Goal: Task Accomplishment & Management: Use online tool/utility

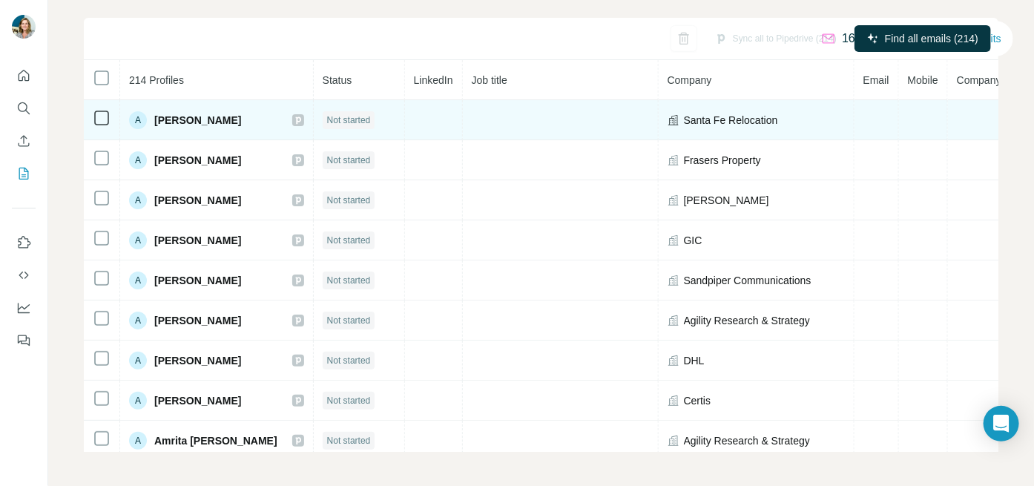
click at [371, 120] on span "Not started" at bounding box center [349, 120] width 44 height 13
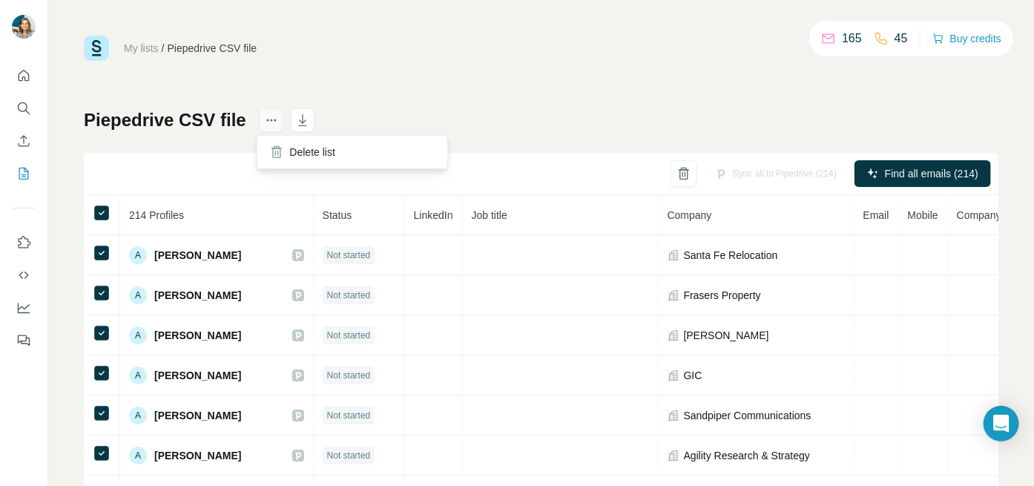
click at [271, 122] on icon "actions" at bounding box center [271, 120] width 15 height 15
click at [356, 110] on div "Piepedrive CSV file Sync all to Pipedrive (214) Find all emails (214) 214 Profi…" at bounding box center [541, 347] width 915 height 479
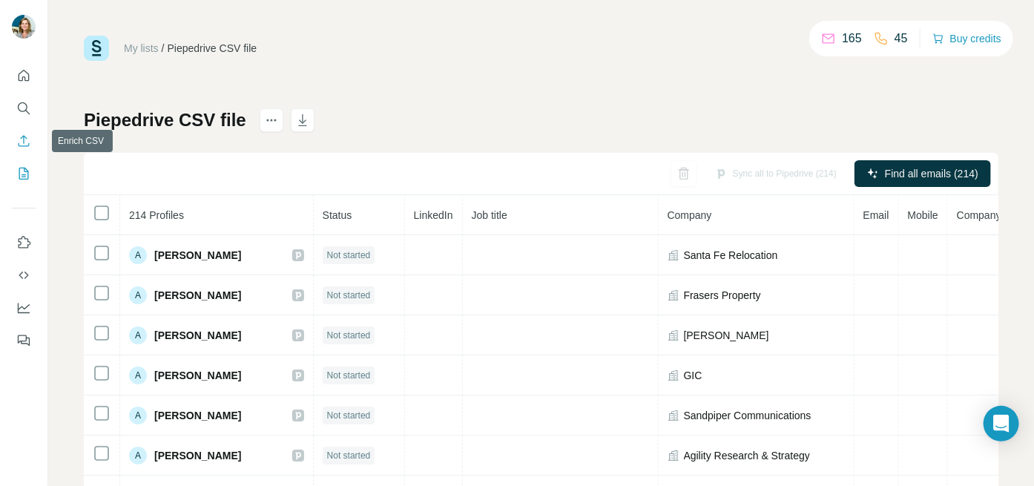
click at [23, 137] on icon "Enrich CSV" at bounding box center [24, 140] width 11 height 11
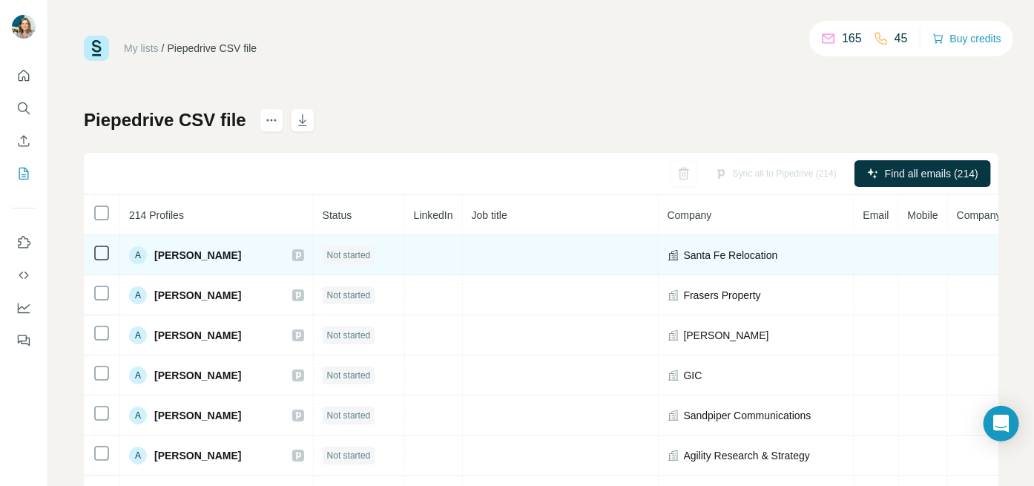
click at [371, 255] on span "Not started" at bounding box center [349, 255] width 44 height 13
click at [360, 253] on span "Not started" at bounding box center [349, 255] width 44 height 13
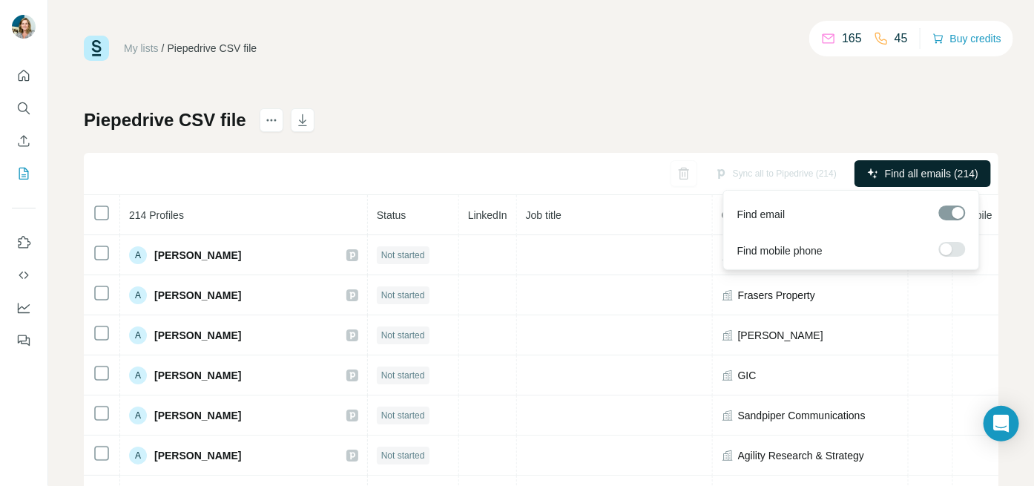
click at [885, 169] on span "Find all emails (214)" at bounding box center [932, 173] width 94 height 15
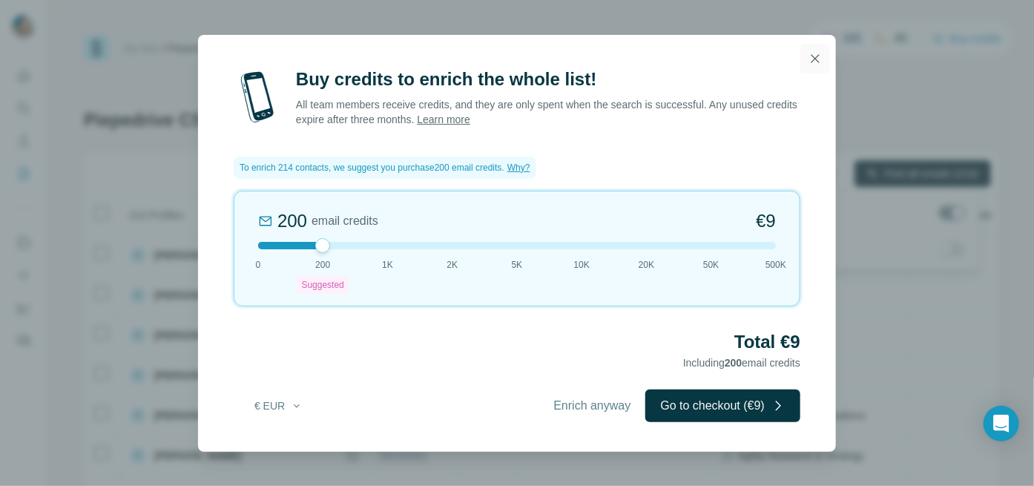
click at [819, 62] on icon "button" at bounding box center [816, 58] width 8 height 8
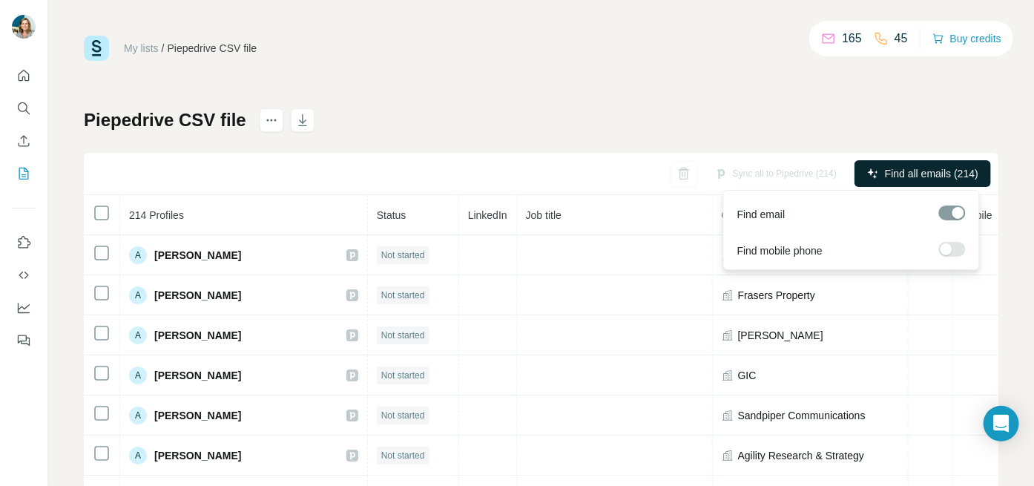
click at [893, 171] on span "Find all emails (214)" at bounding box center [932, 173] width 94 height 15
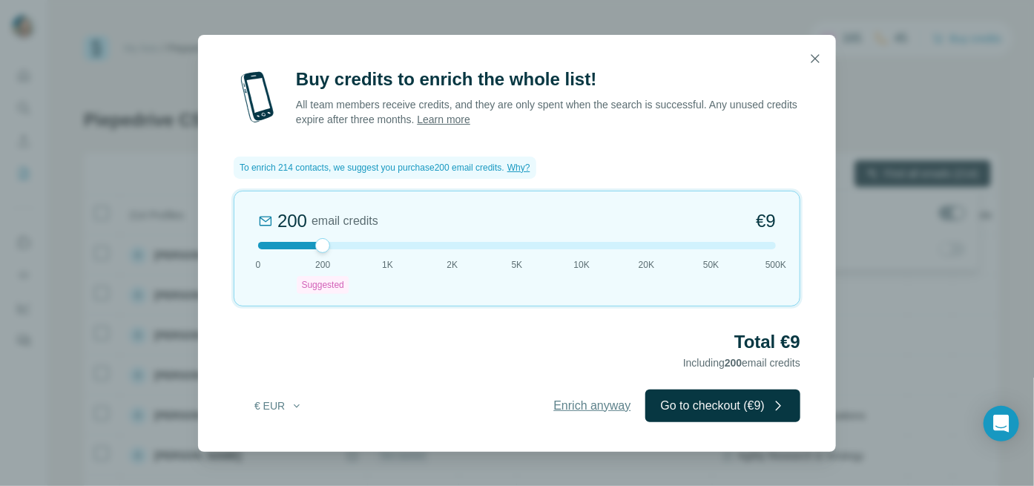
click at [587, 409] on span "Enrich anyway" at bounding box center [592, 406] width 77 height 18
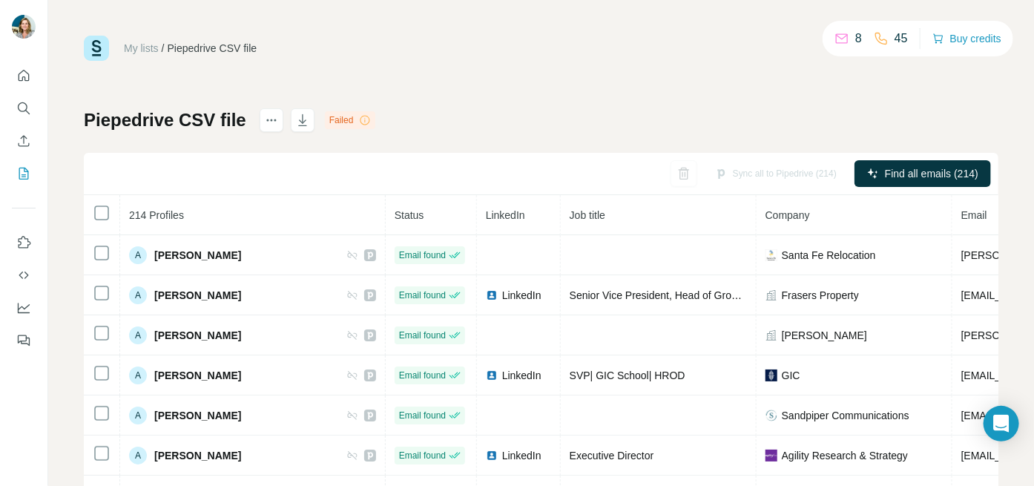
click at [361, 119] on icon at bounding box center [365, 120] width 12 height 12
click at [338, 121] on div "Failed" at bounding box center [350, 120] width 51 height 18
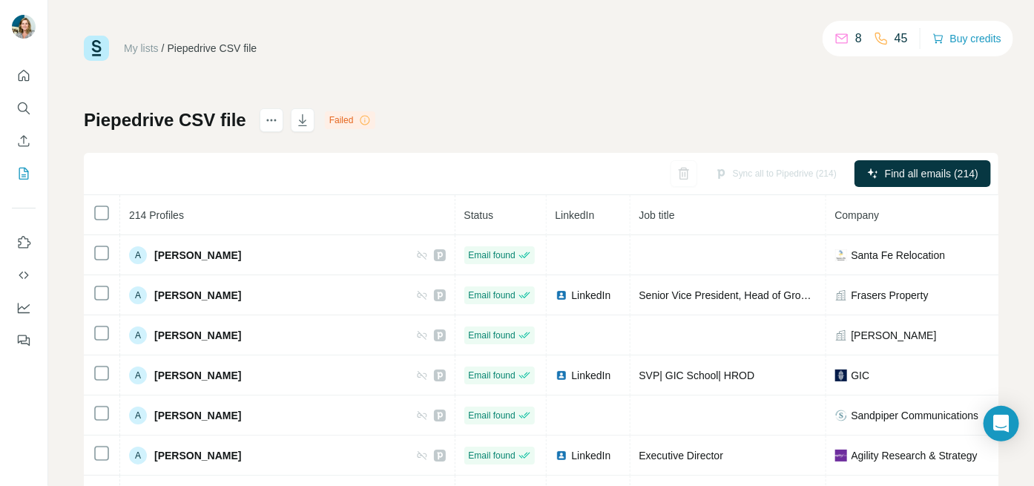
click at [361, 122] on icon at bounding box center [365, 120] width 12 height 12
drag, startPoint x: 361, startPoint y: 122, endPoint x: 344, endPoint y: 117, distance: 18.4
click at [344, 117] on div "Failed" at bounding box center [350, 120] width 51 height 18
click at [363, 122] on icon at bounding box center [365, 120] width 12 height 12
click at [400, 121] on div "Piepedrive CSV file Failed Sync all to Pipedrive (214) Find all emails (214) 21…" at bounding box center [541, 347] width 915 height 479
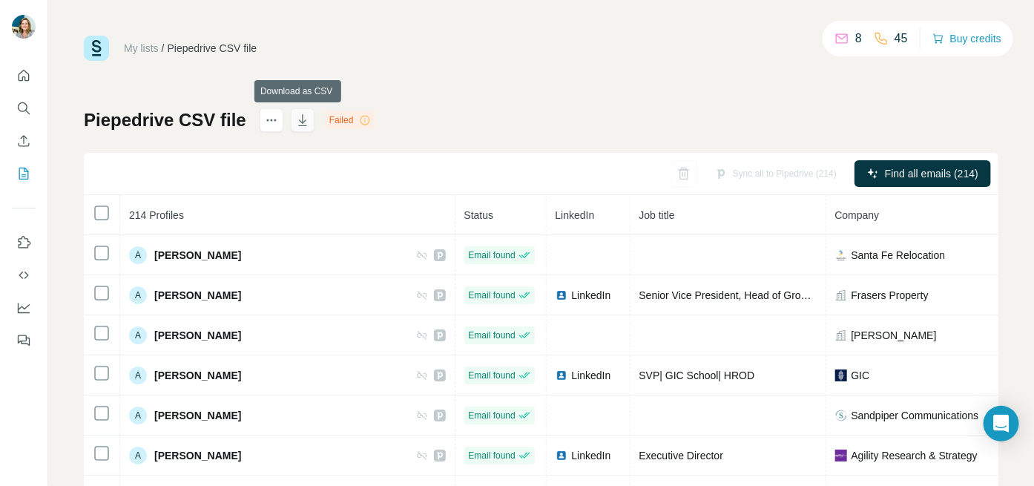
click at [300, 121] on icon "button" at bounding box center [302, 120] width 15 height 15
click at [630, 92] on div "My lists / Piepedrive CSV file 8 45 Buy credits Piepedrive CSV file Failed Sync…" at bounding box center [541, 311] width 915 height 551
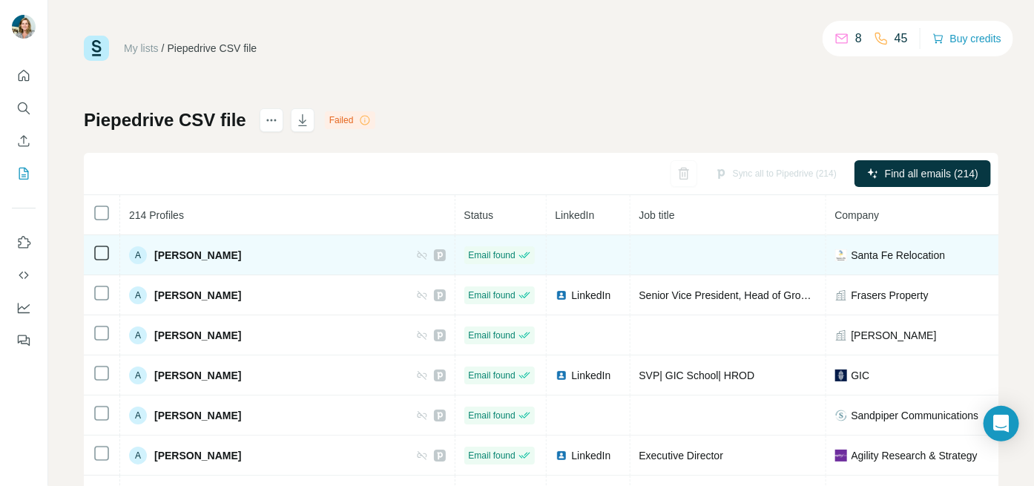
click at [631, 251] on td at bounding box center [729, 255] width 196 height 40
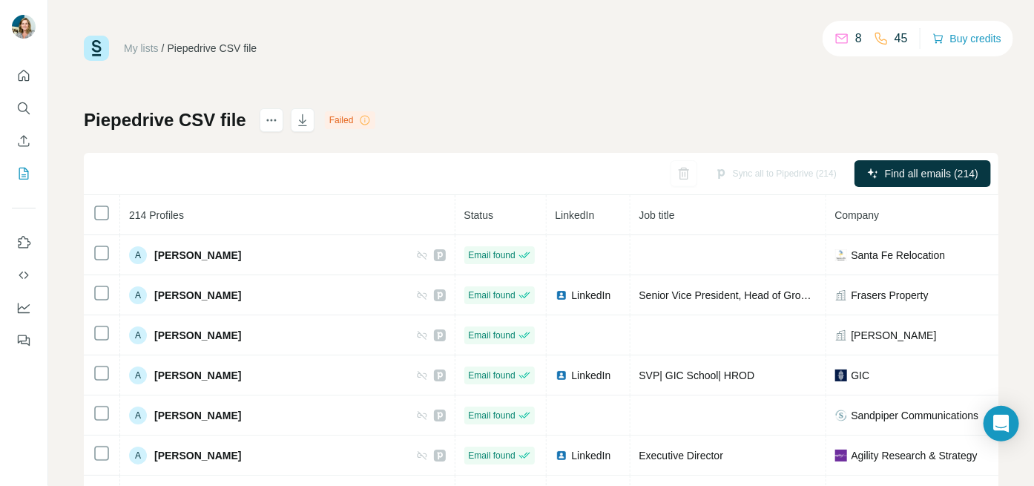
click at [640, 216] on span "Job title" at bounding box center [658, 215] width 36 height 12
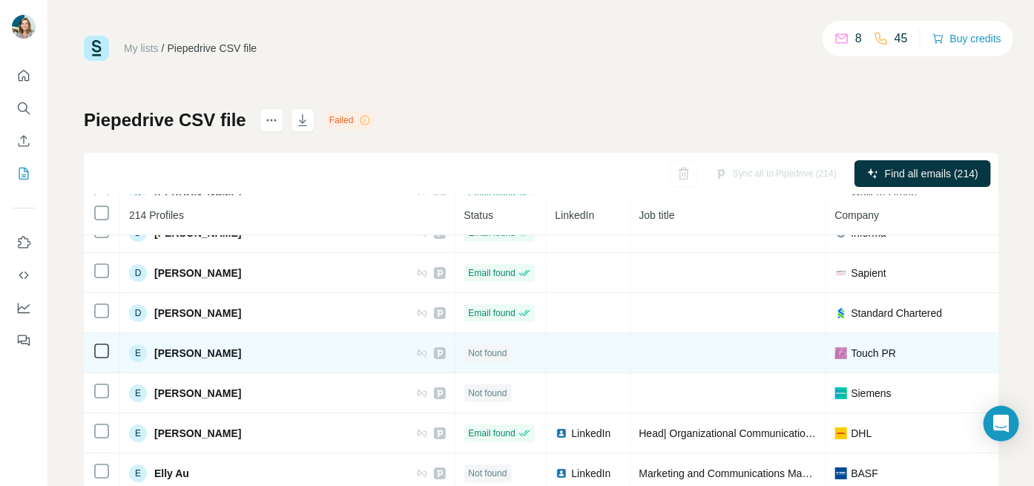
scroll to position [2523, 0]
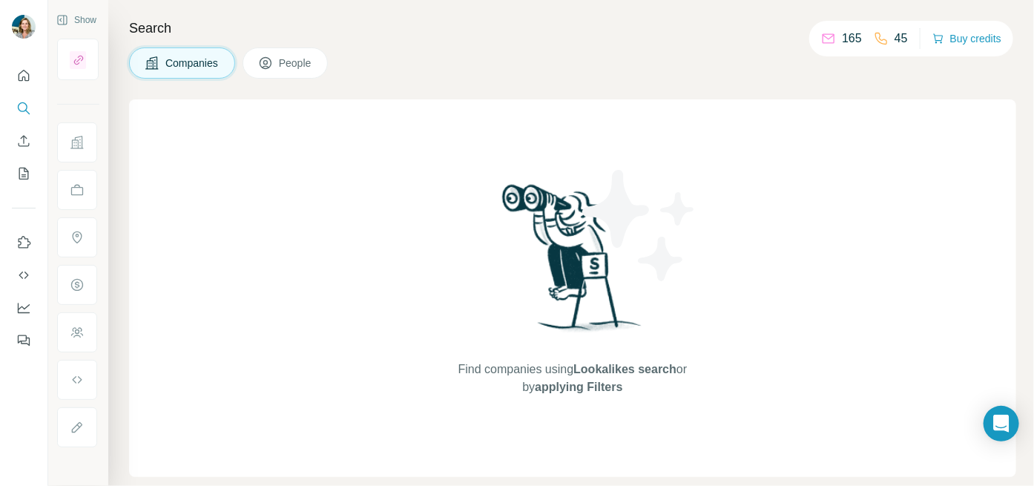
click at [292, 65] on span "People" at bounding box center [296, 63] width 34 height 15
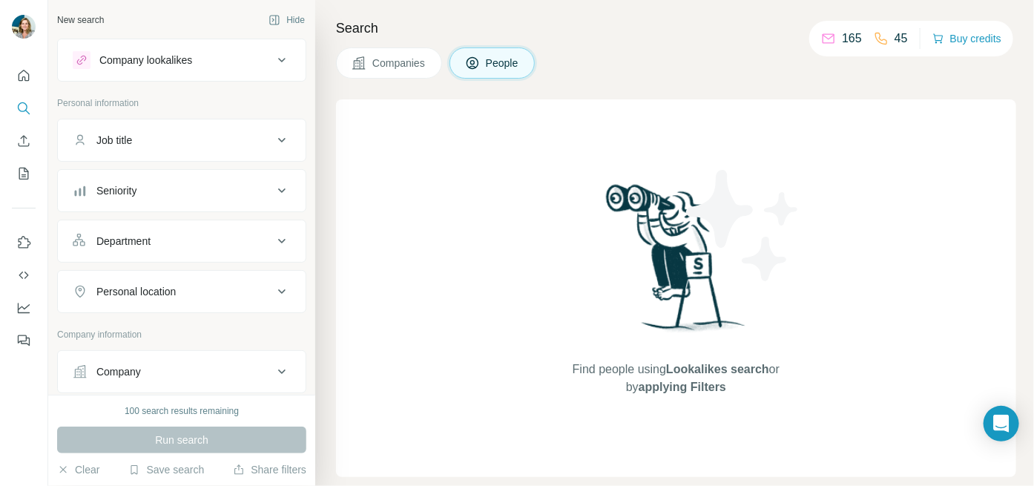
click at [223, 141] on div "Job title" at bounding box center [173, 140] width 200 height 15
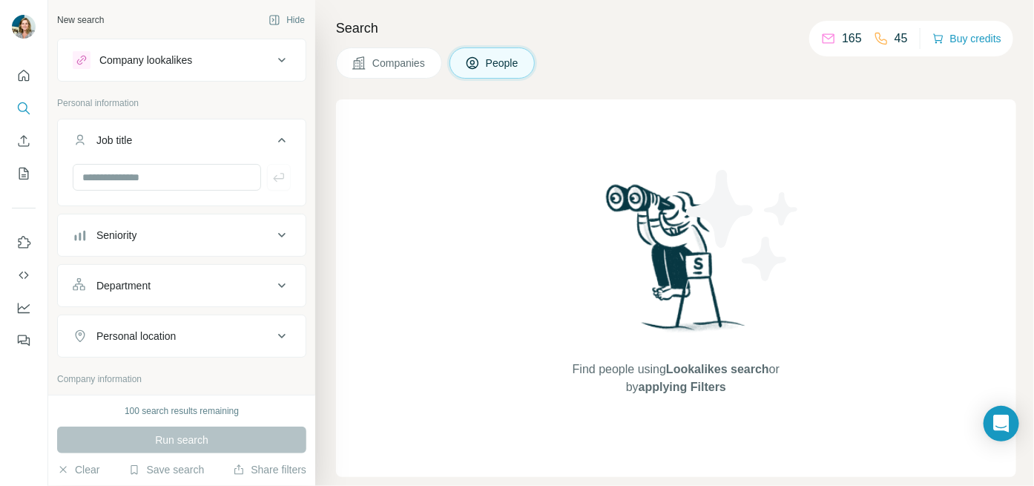
click at [223, 141] on div "Job title" at bounding box center [173, 140] width 200 height 15
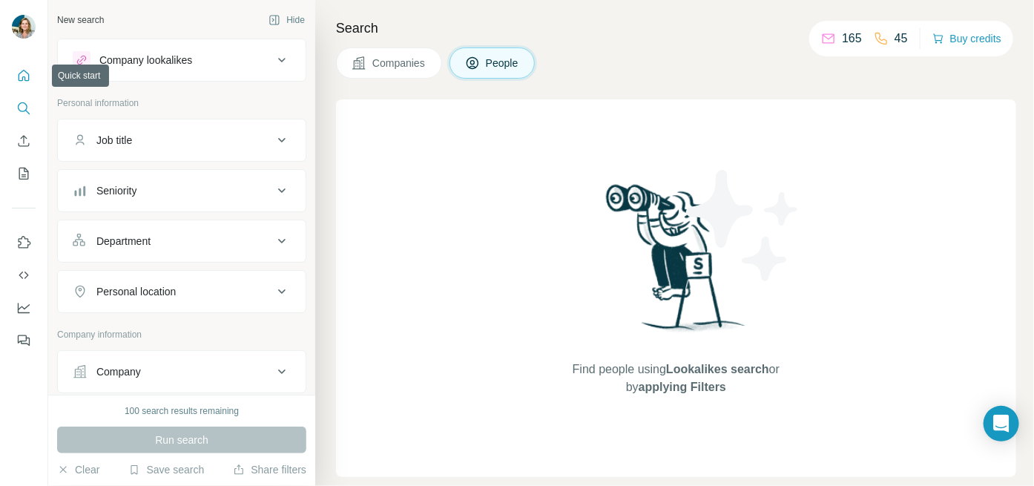
click at [25, 77] on icon "Quick start" at bounding box center [23, 75] width 15 height 15
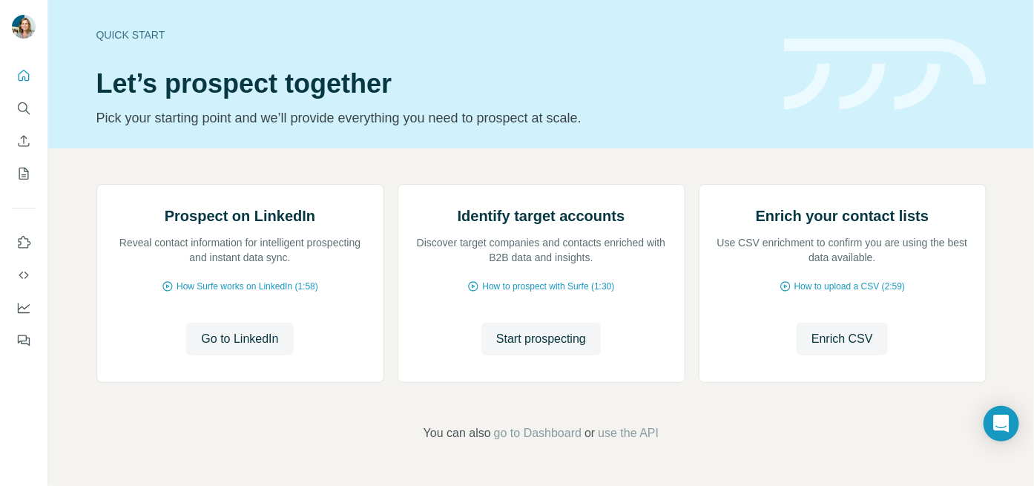
scroll to position [151, 0]
click at [833, 347] on span "Enrich CSV" at bounding box center [843, 339] width 62 height 18
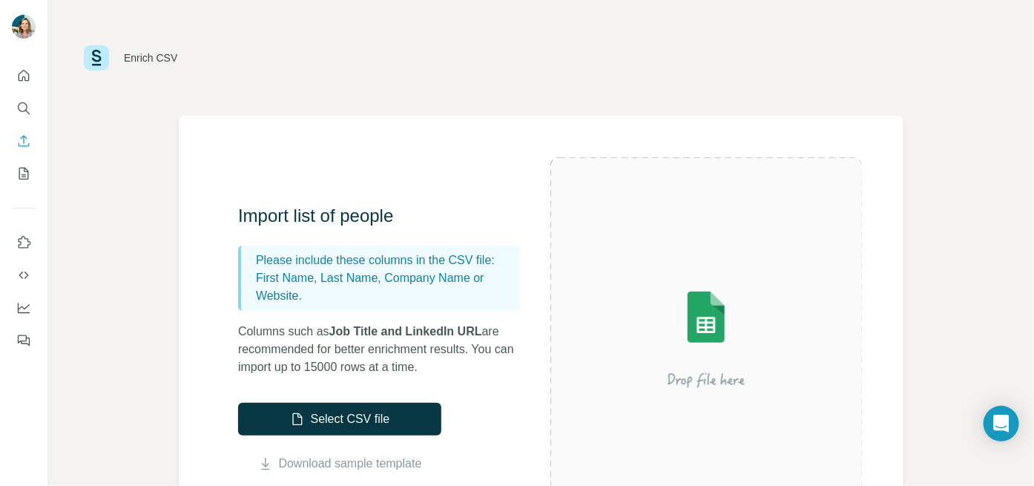
click at [151, 53] on div "Enrich CSV" at bounding box center [150, 57] width 53 height 15
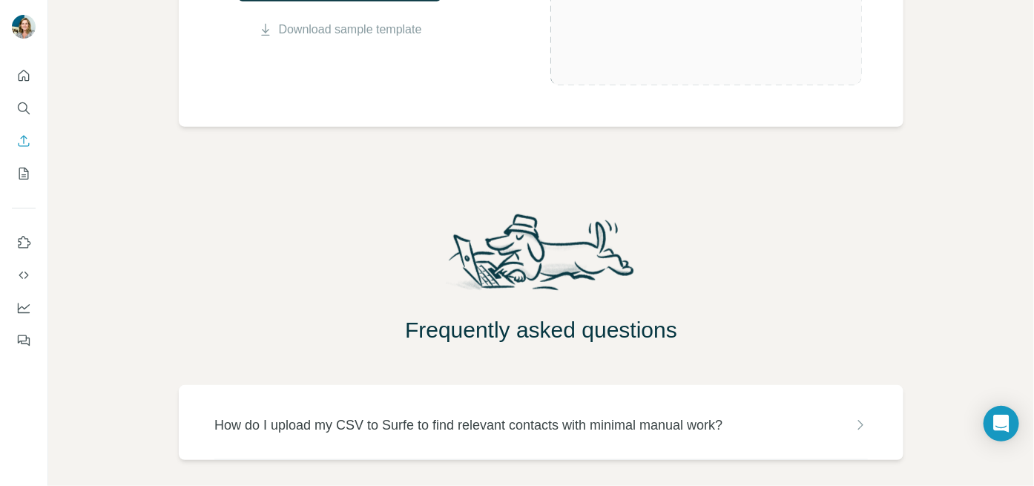
scroll to position [494, 0]
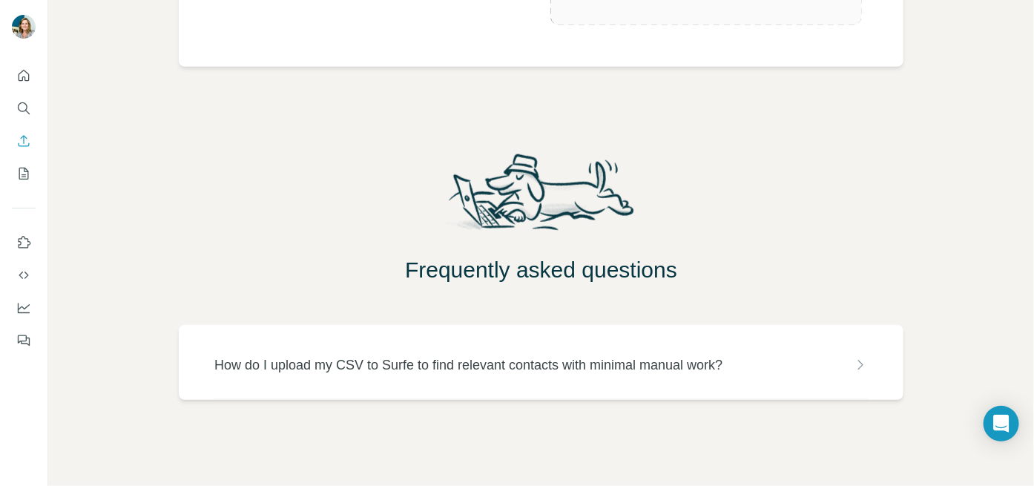
click at [429, 373] on p "How do I upload my CSV to Surfe to find relevant contacts with minimal manual w…" at bounding box center [468, 365] width 508 height 21
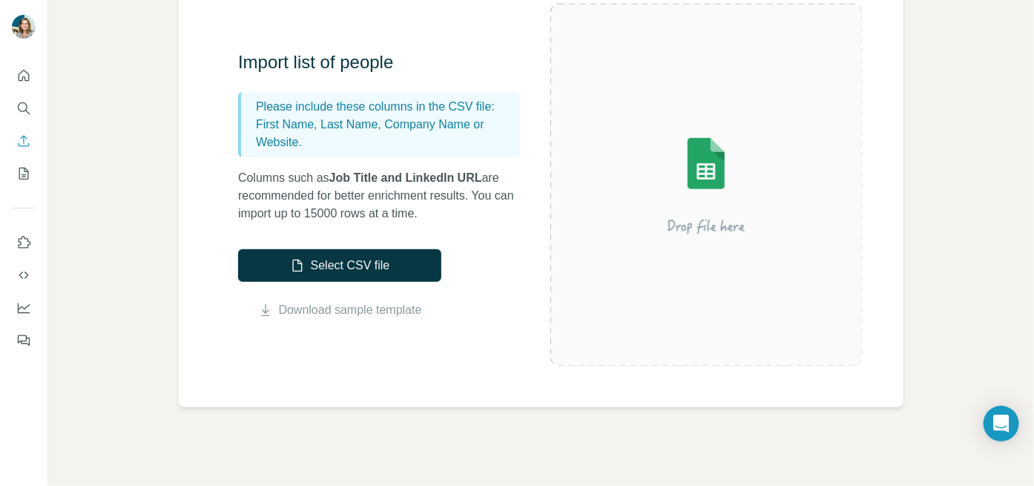
scroll to position [0, 0]
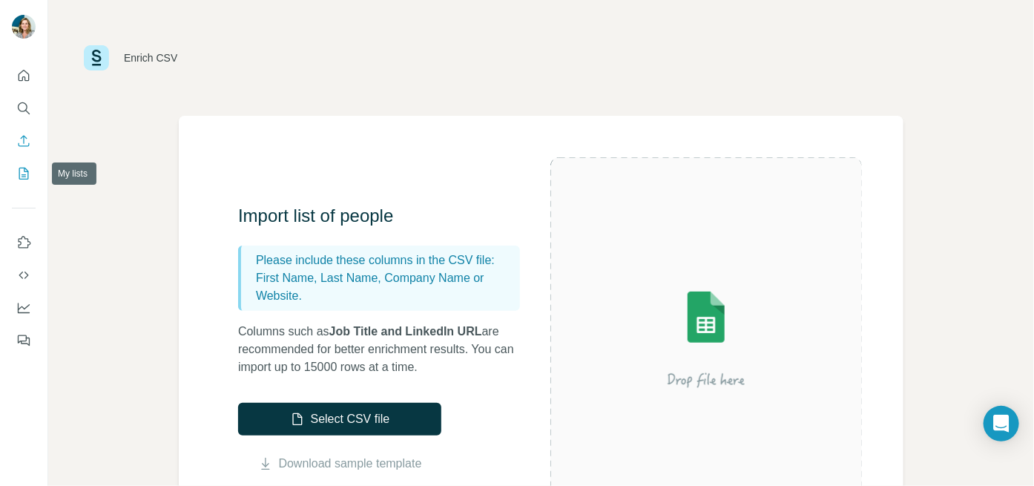
click at [22, 177] on icon "My lists" at bounding box center [23, 173] width 15 height 15
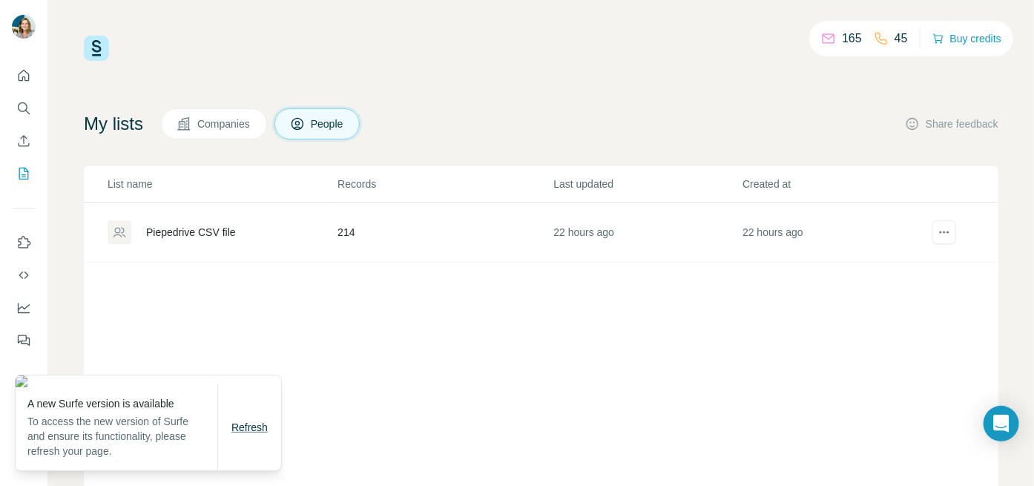
click at [257, 428] on span "Refresh" at bounding box center [250, 427] width 36 height 12
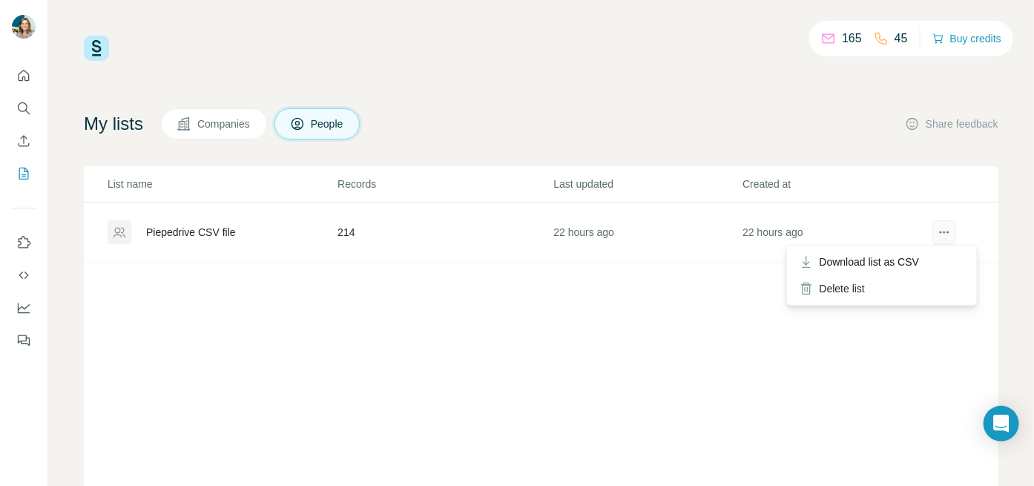
click at [937, 230] on icon "actions" at bounding box center [944, 232] width 15 height 15
click at [208, 232] on div "Piepedrive CSV file" at bounding box center [191, 232] width 90 height 15
